Goal: Task Accomplishment & Management: Use online tool/utility

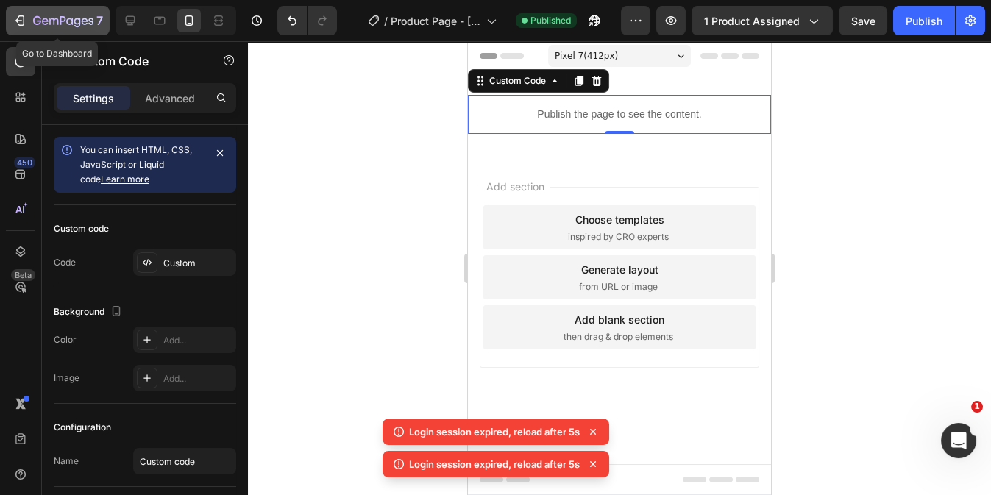
click at [19, 18] on icon "button" at bounding box center [20, 20] width 15 height 15
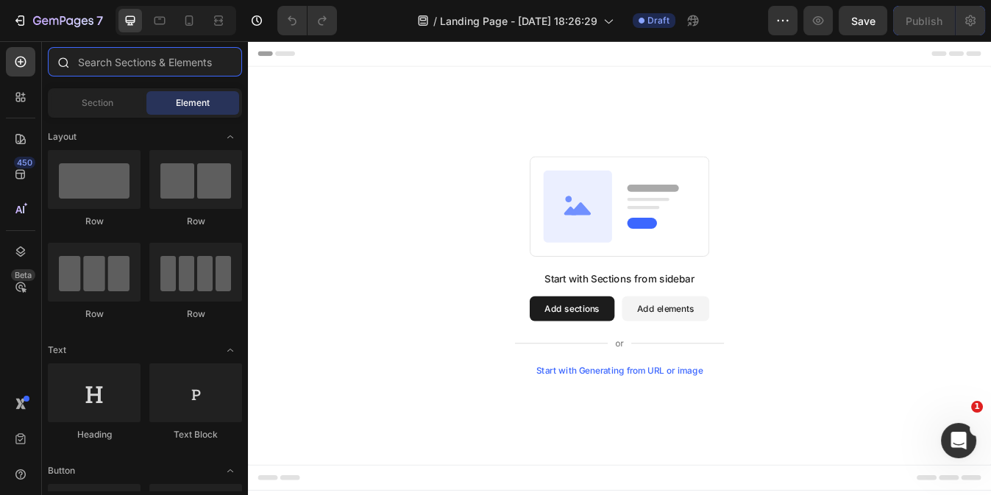
click at [111, 57] on input "text" at bounding box center [145, 61] width 194 height 29
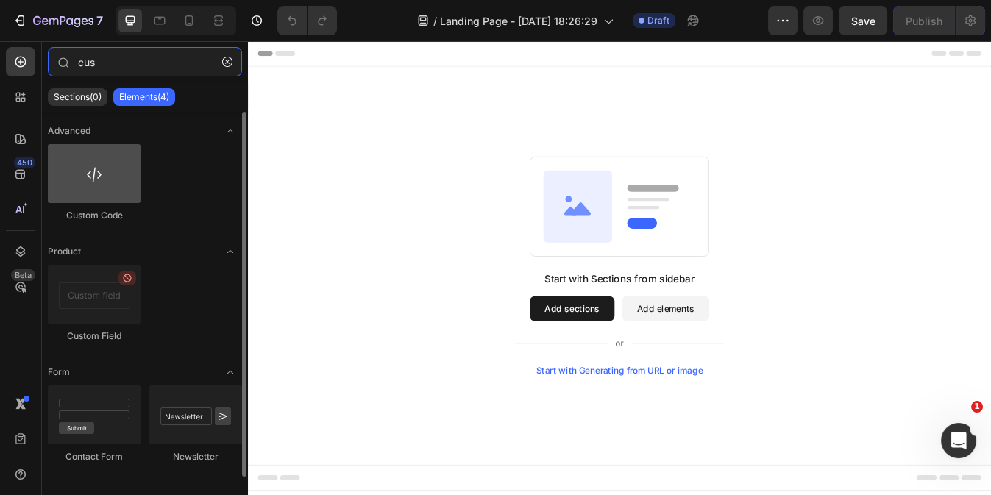
type input "cus"
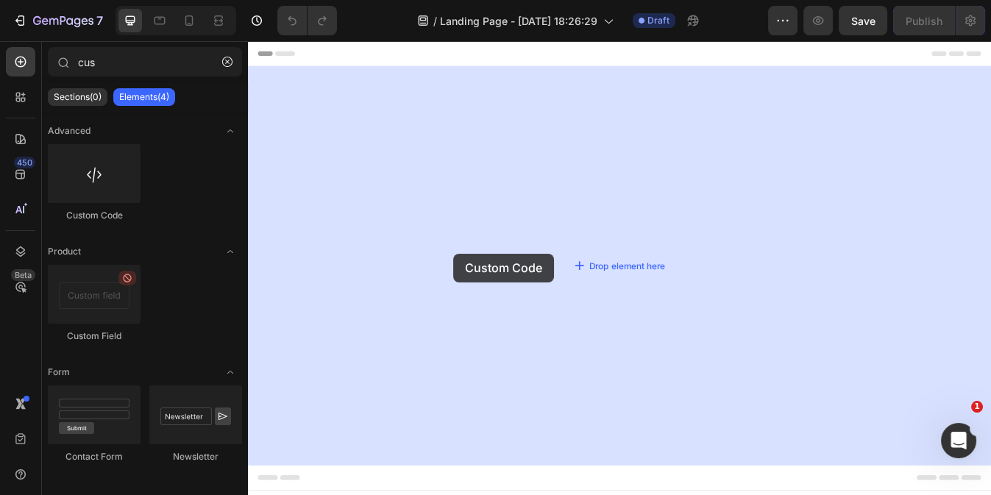
drag, startPoint x: 356, startPoint y: 216, endPoint x: 581, endPoint y: 238, distance: 225.6
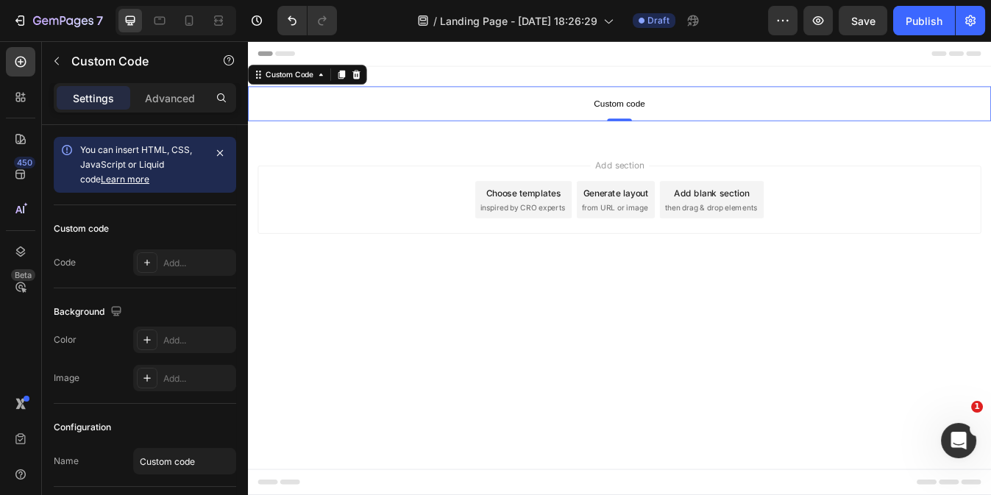
click at [562, 107] on span "Custom code" at bounding box center [689, 116] width 883 height 18
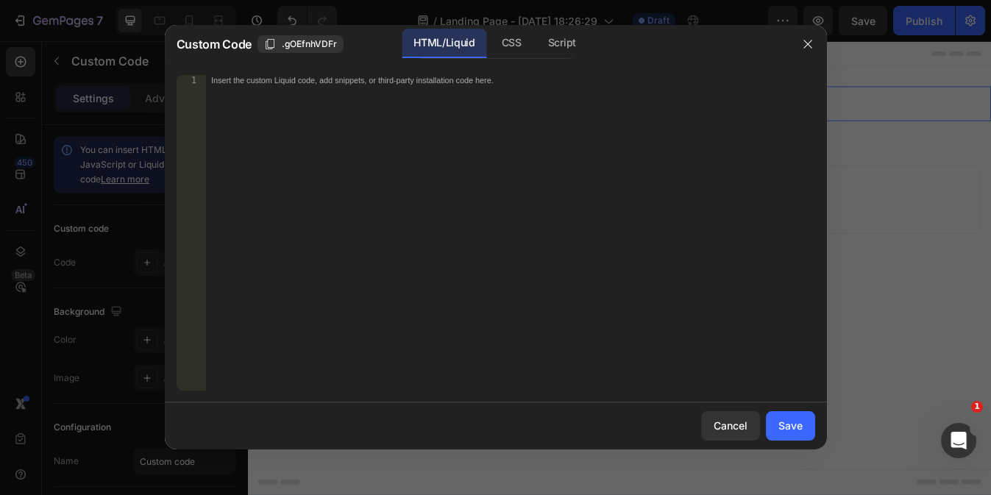
click at [418, 174] on div "Insert the custom Liquid code, add snippets, or third-party installation code h…" at bounding box center [509, 243] width 609 height 336
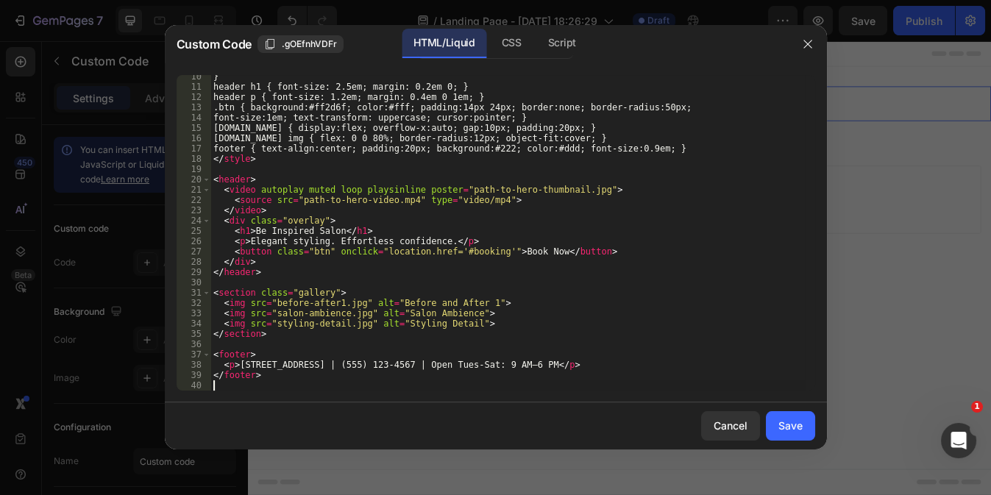
scroll to position [96, 0]
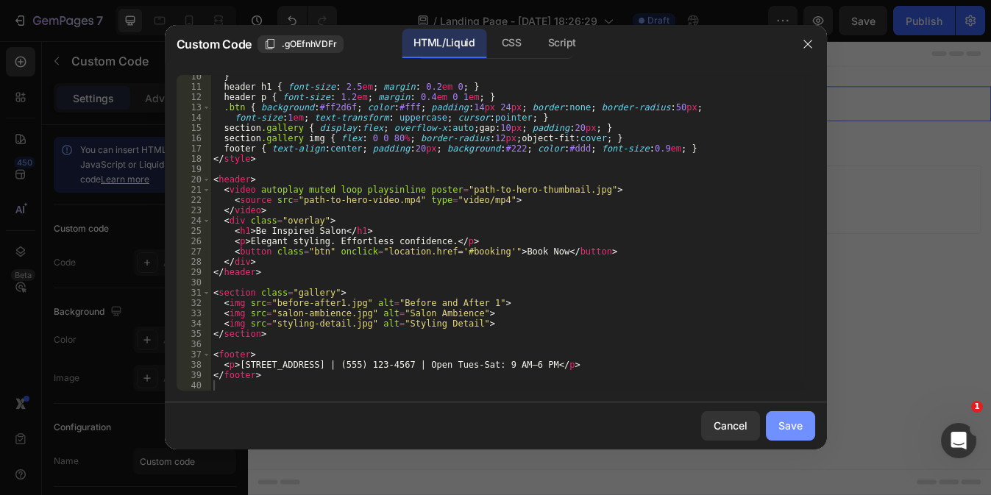
click at [801, 425] on div "Save" at bounding box center [791, 425] width 24 height 15
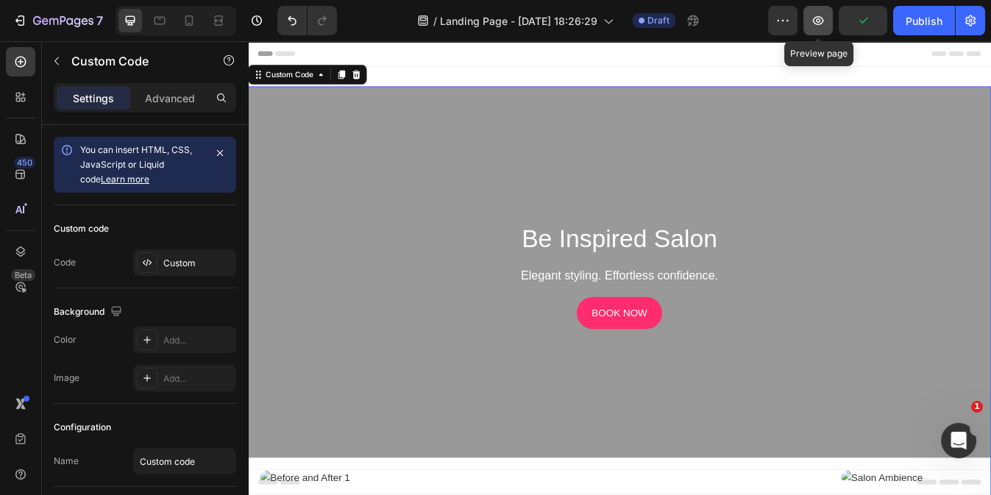
click at [815, 25] on icon "button" at bounding box center [818, 20] width 15 height 15
click at [188, 20] on icon at bounding box center [189, 20] width 15 height 15
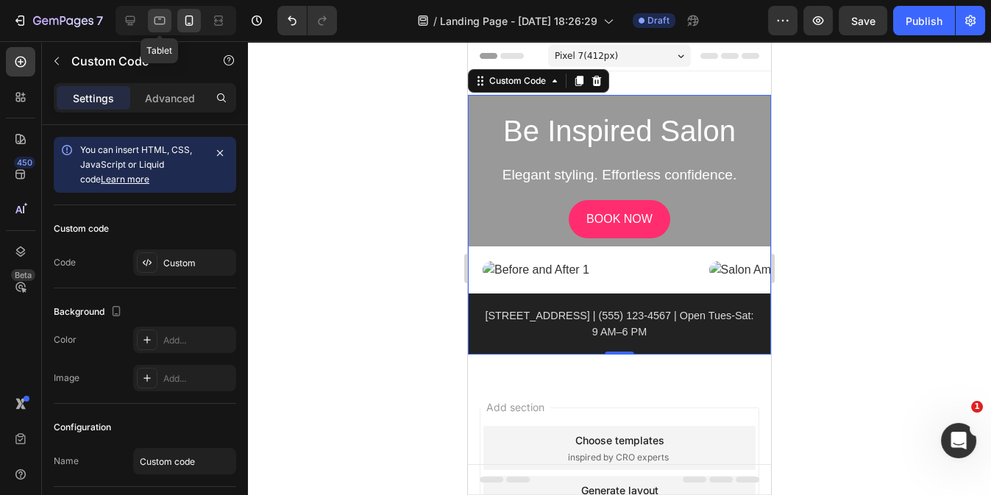
click at [164, 22] on icon at bounding box center [160, 21] width 11 height 8
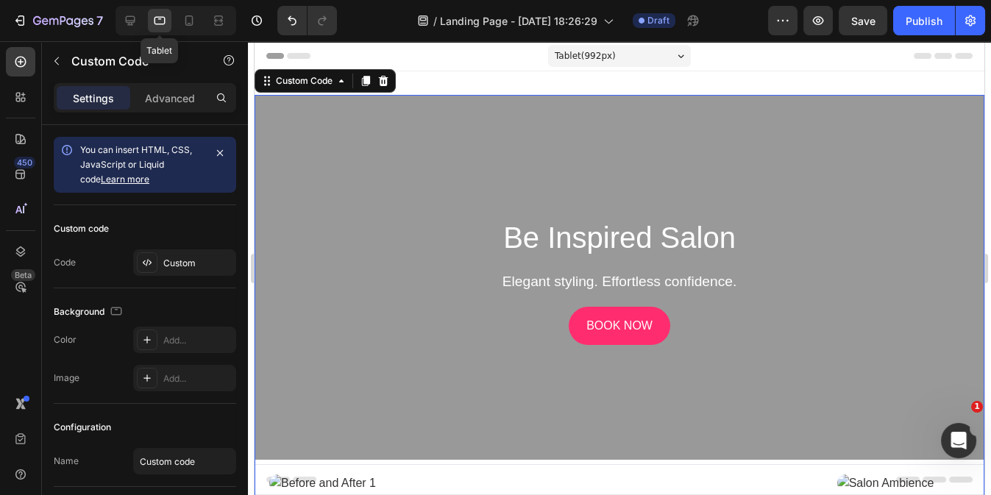
scroll to position [1, 0]
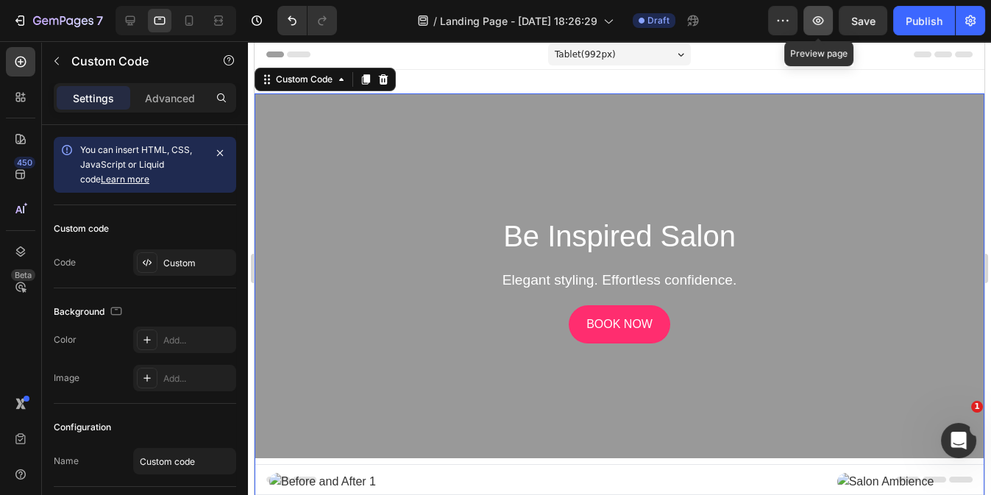
click at [822, 22] on icon "button" at bounding box center [818, 20] width 15 height 15
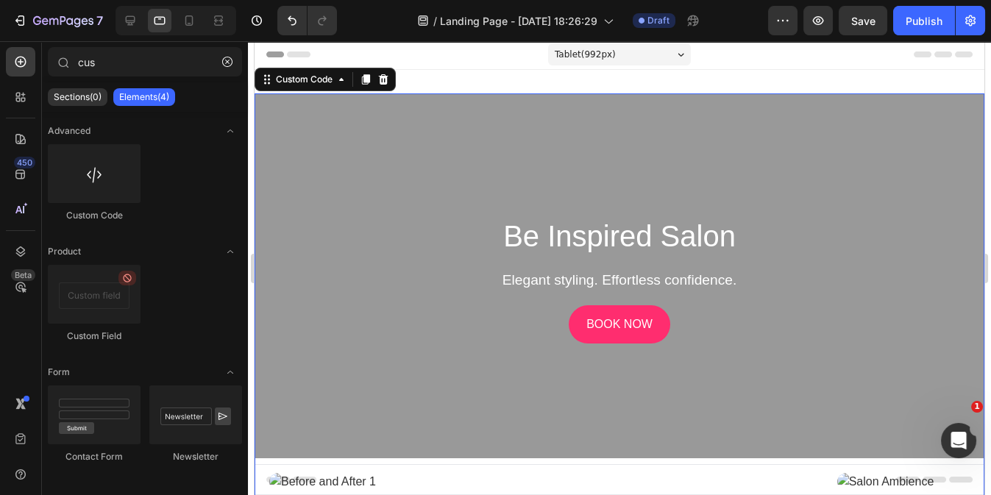
click at [431, 59] on div "Header" at bounding box center [619, 54] width 706 height 29
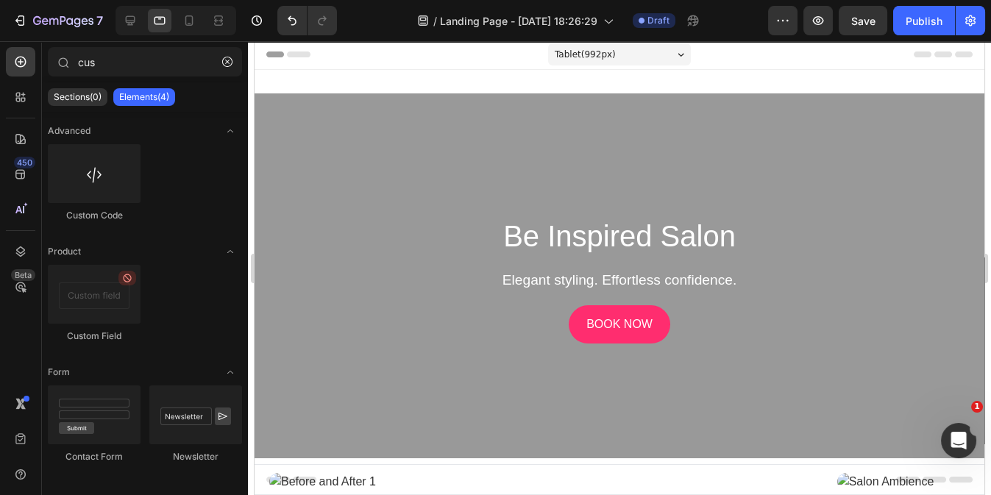
click at [431, 59] on div "Header" at bounding box center [619, 54] width 706 height 29
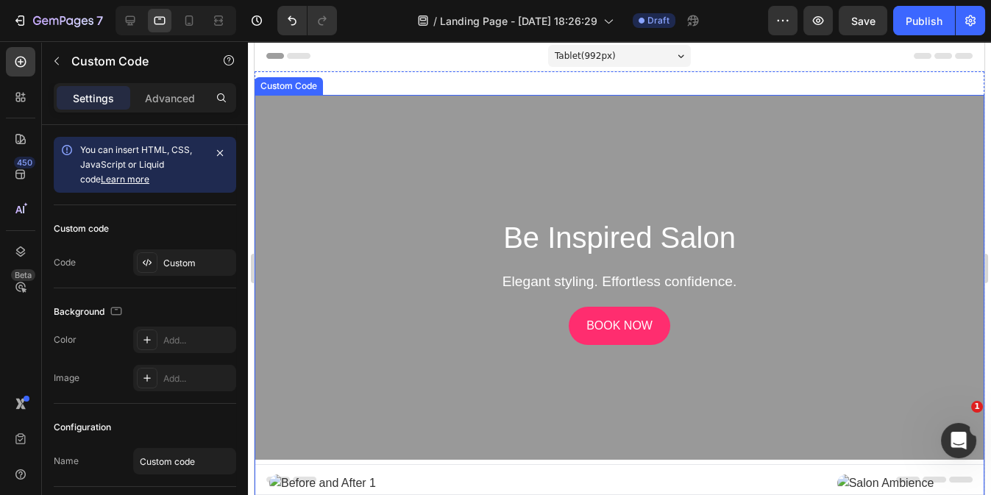
click at [366, 157] on div "Be Inspired Salon Elegant styling. Effortless confidence. Book Now" at bounding box center [620, 277] width 730 height 365
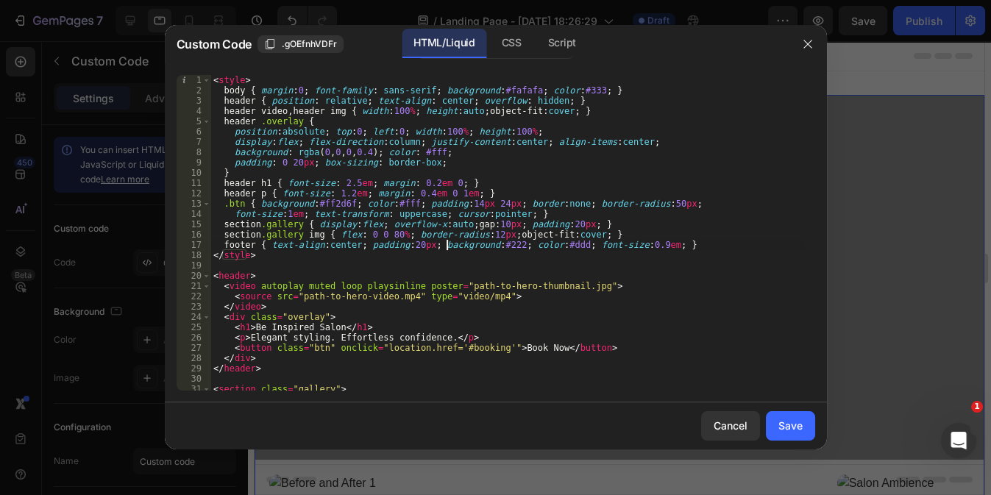
click at [445, 243] on div "< style > body { margin : 0 ; font-family : sans-serif ; background : #fafafa ;…" at bounding box center [507, 243] width 595 height 336
type textarea "</footer>"
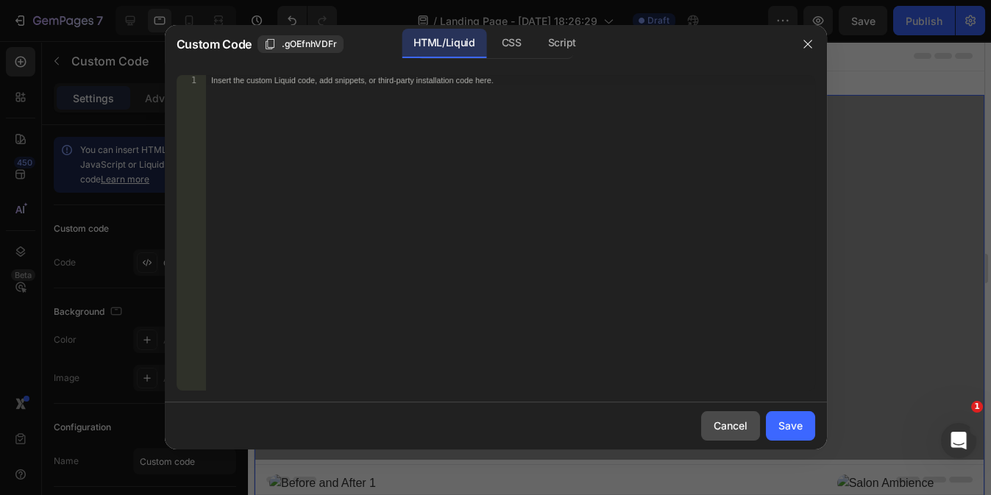
click at [746, 433] on button "Cancel" at bounding box center [730, 425] width 59 height 29
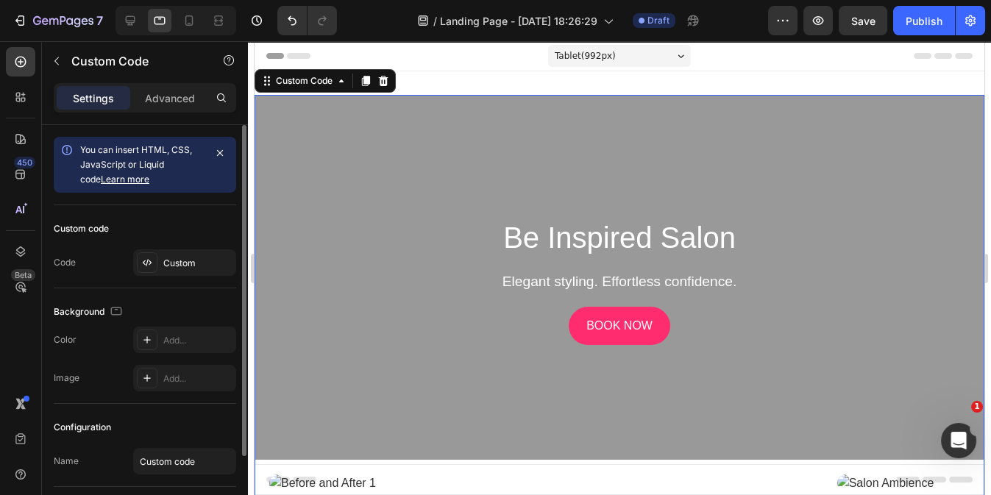
scroll to position [100, 0]
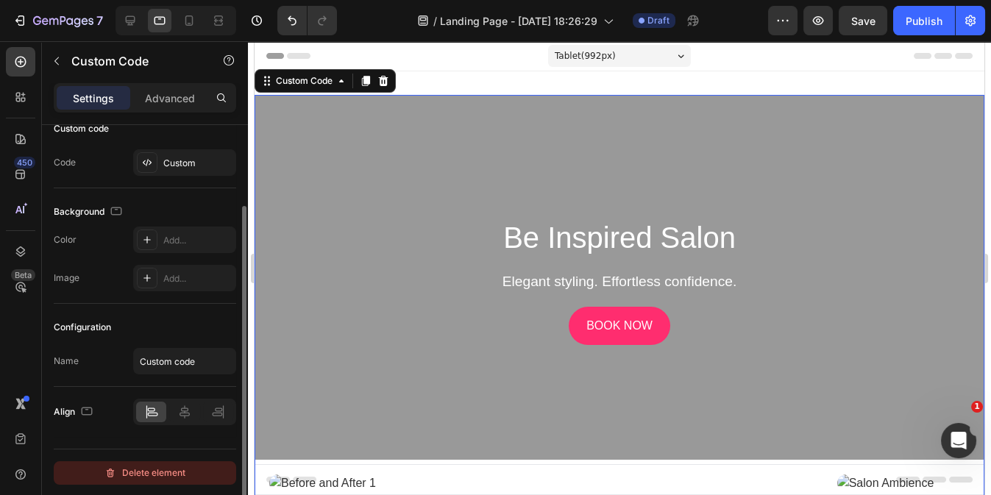
click at [150, 475] on div "Delete element" at bounding box center [144, 473] width 81 height 18
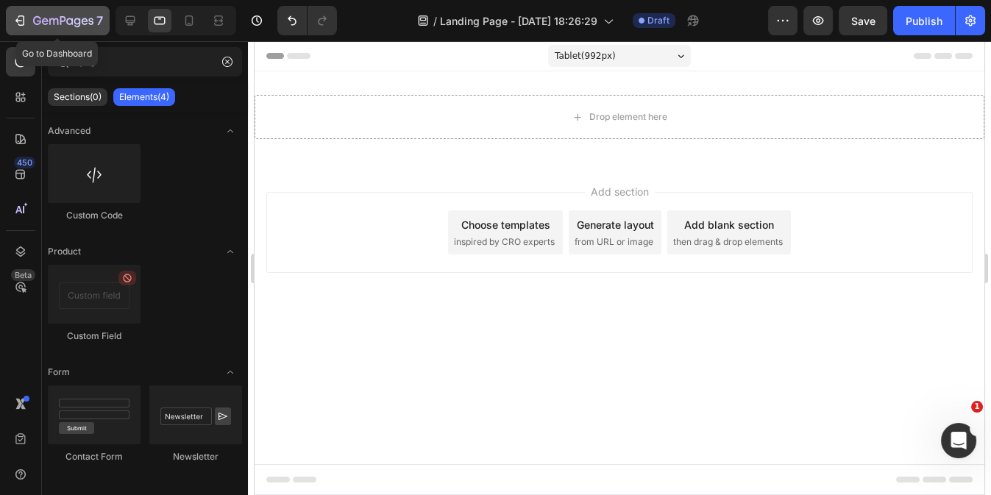
click at [49, 21] on icon "button" at bounding box center [53, 21] width 9 height 7
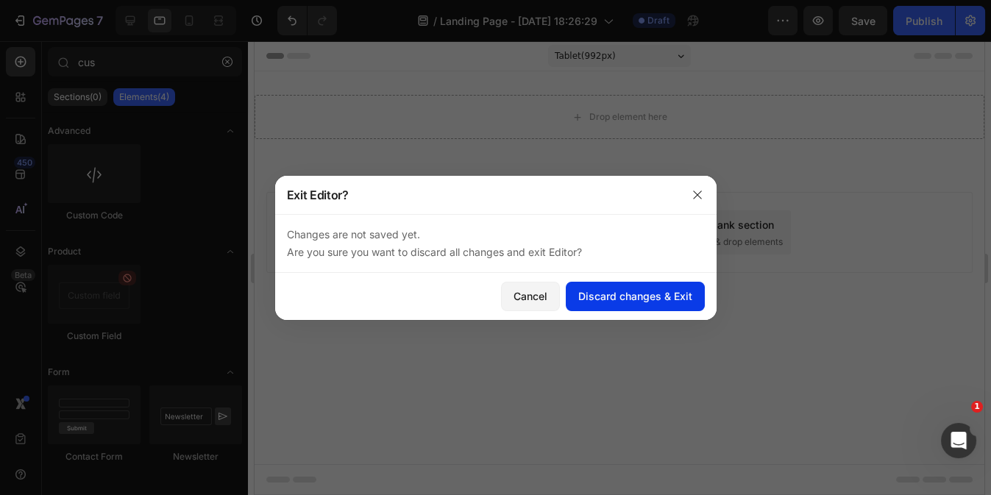
click at [629, 290] on div "Discard changes & Exit" at bounding box center [635, 295] width 114 height 15
